Goal: Task Accomplishment & Management: Use online tool/utility

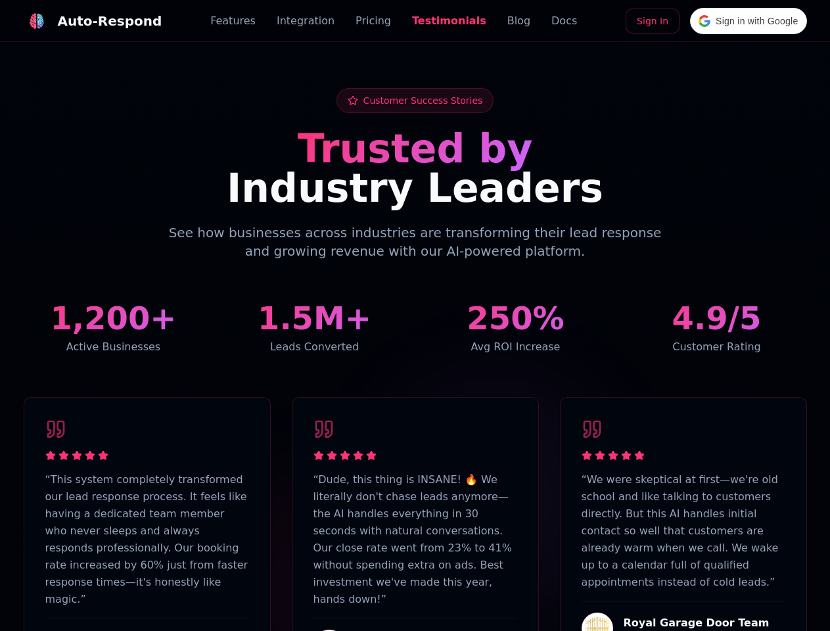
scroll to position [3231, 0]
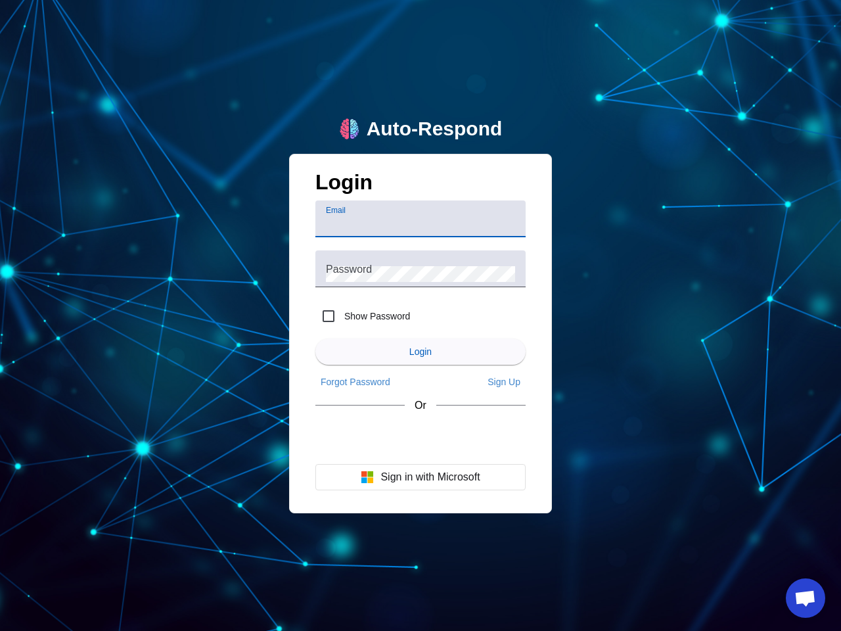
click at [421, 219] on input "Email" at bounding box center [420, 224] width 189 height 16
click at [363, 316] on label "Show Password" at bounding box center [376, 316] width 68 height 13
click at [342, 316] on input "Show Password" at bounding box center [329, 316] width 26 height 26
click at [329, 316] on input "Show Password" at bounding box center [329, 316] width 26 height 26
checkbox input "false"
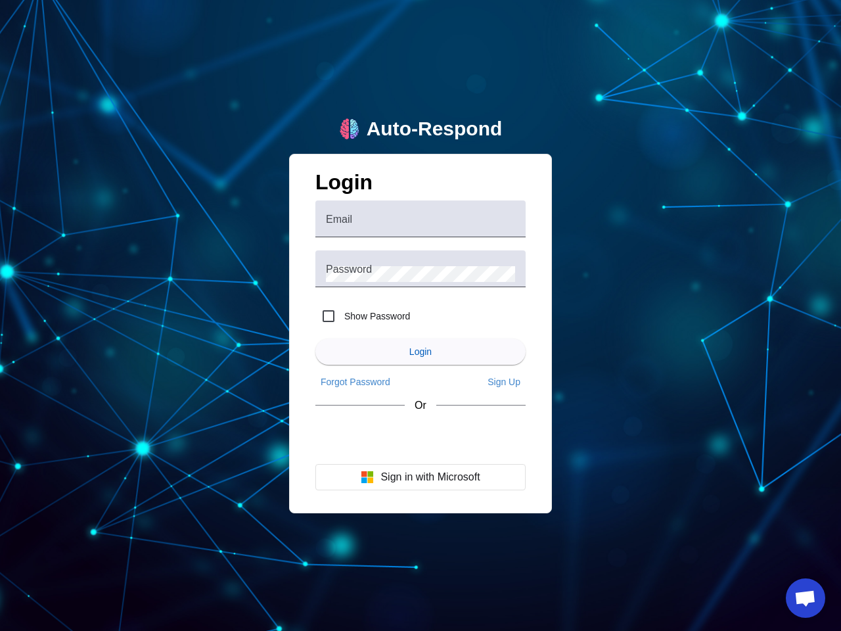
click at [421, 352] on span "Login" at bounding box center [421, 351] width 22 height 11
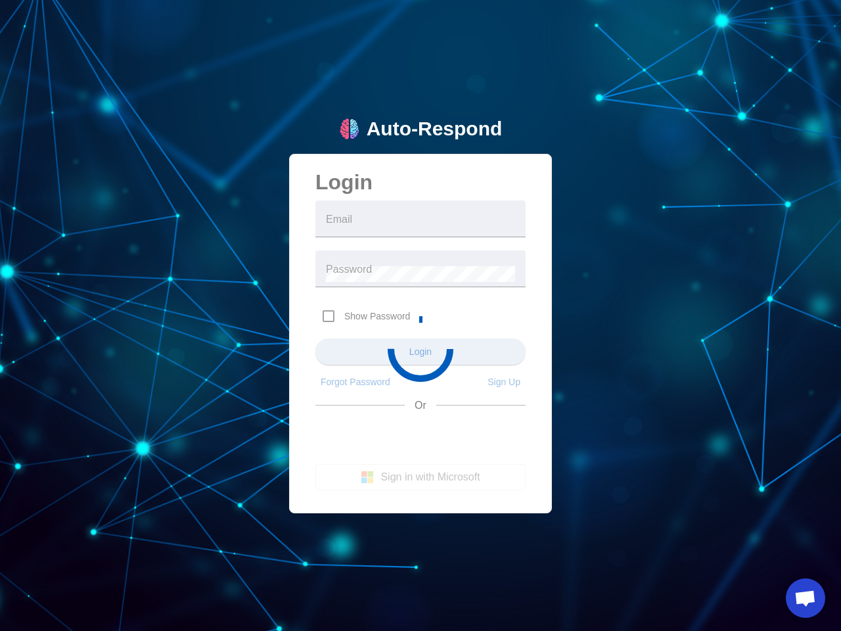
click at [356, 382] on app-main-login "Auto-Respond Login Email Password Show Password Login Forgot Password Sign Up O…" at bounding box center [420, 315] width 841 height 631
click at [504, 382] on app-main-login "Auto-Respond Login Email Password Show Password Login Forgot Password Sign Up O…" at bounding box center [420, 315] width 841 height 631
click at [421, 477] on app-main-login "Auto-Respond Login Email Password Show Password Login Forgot Password Sign Up O…" at bounding box center [420, 315] width 841 height 631
click at [806, 598] on span "Open chat" at bounding box center [806, 599] width 22 height 18
